Goal: Task Accomplishment & Management: Use online tool/utility

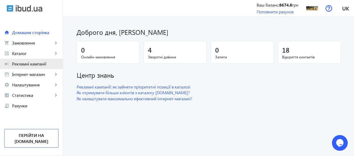
click at [39, 63] on span "Рекламні кампанії" at bounding box center [35, 63] width 46 height 5
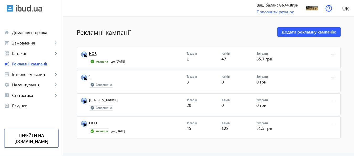
click at [89, 53] on link "НОВ" at bounding box center [137, 55] width 97 height 7
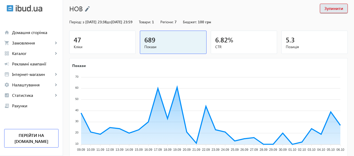
scroll to position [95, 0]
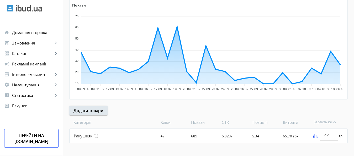
click at [315, 135] on img at bounding box center [315, 136] width 4 height 4
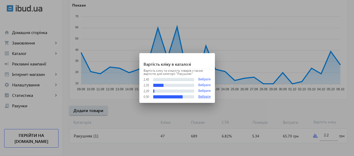
click at [198, 97] on button "Вибрати" at bounding box center [204, 97] width 12 height 4
type input "0.5"
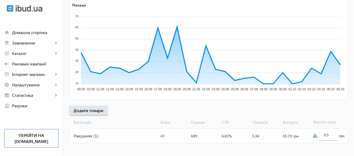
scroll to position [91, 0]
